Goal: Check status: Check status

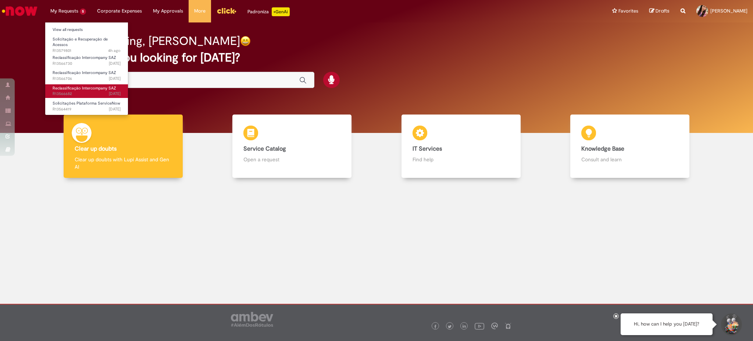
click at [82, 91] on link "Reclassificação Intercompany SAZ [DATE] [DATE] R13566682" at bounding box center [86, 91] width 83 height 14
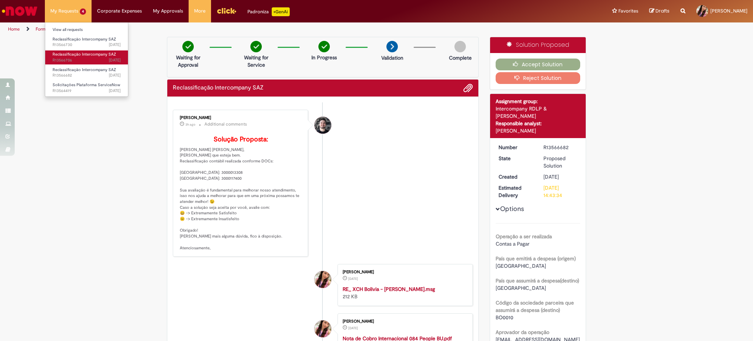
click at [80, 57] on link "Reclassificação Intercompany SAZ [DATE] [DATE] R13566706" at bounding box center [86, 57] width 83 height 14
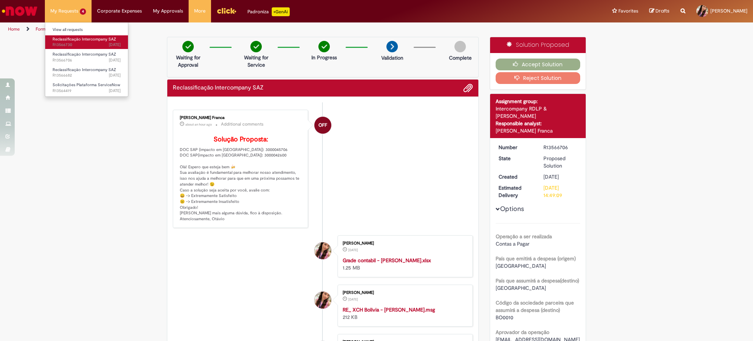
click at [86, 45] on span "[DATE] [DATE] R13566730" at bounding box center [87, 45] width 68 height 6
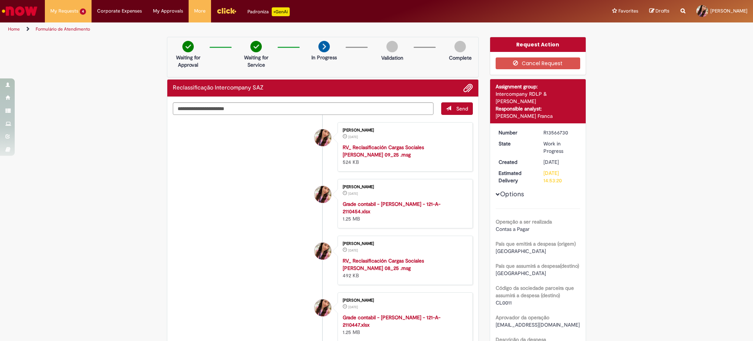
click at [13, 8] on img "Go to homepage" at bounding box center [20, 11] width 38 height 15
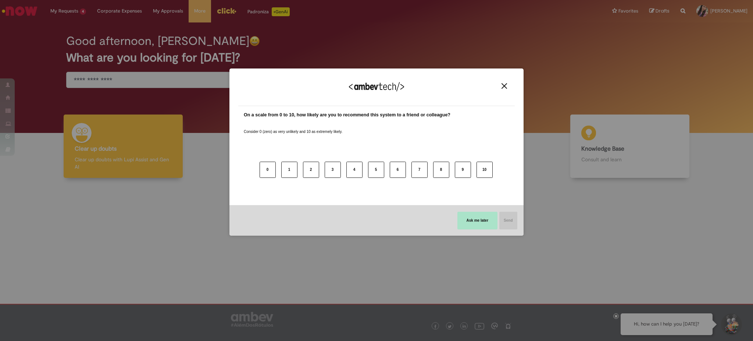
click at [486, 222] on button "Ask me later" at bounding box center [477, 220] width 40 height 18
